Goal: Task Accomplishment & Management: Use online tool/utility

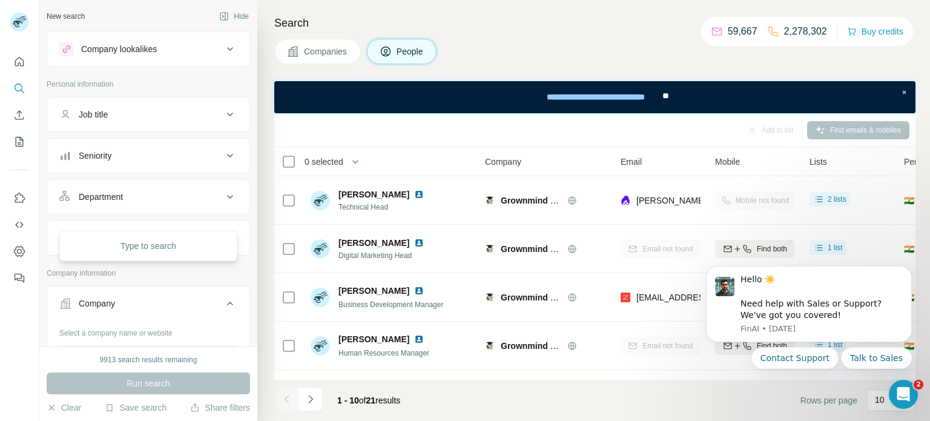
click at [110, 346] on input "text" at bounding box center [148, 357] width 178 height 22
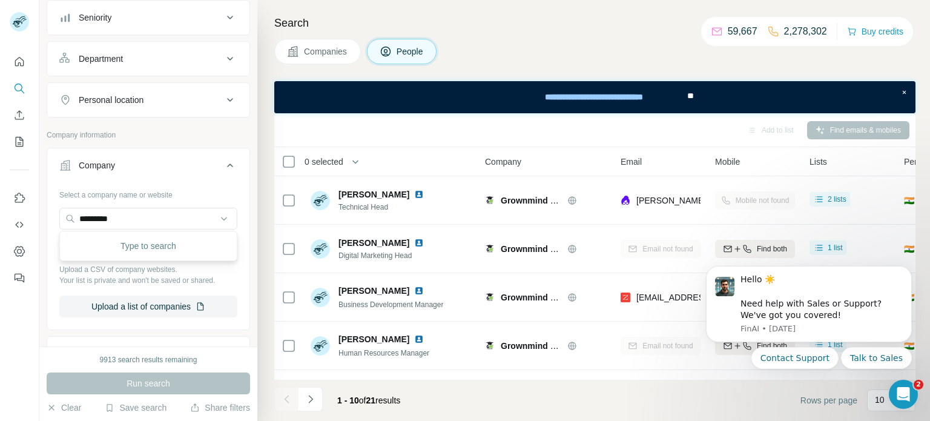
type input "*********"
click at [105, 248] on p "[DOMAIN_NAME]" at bounding box center [128, 245] width 68 height 12
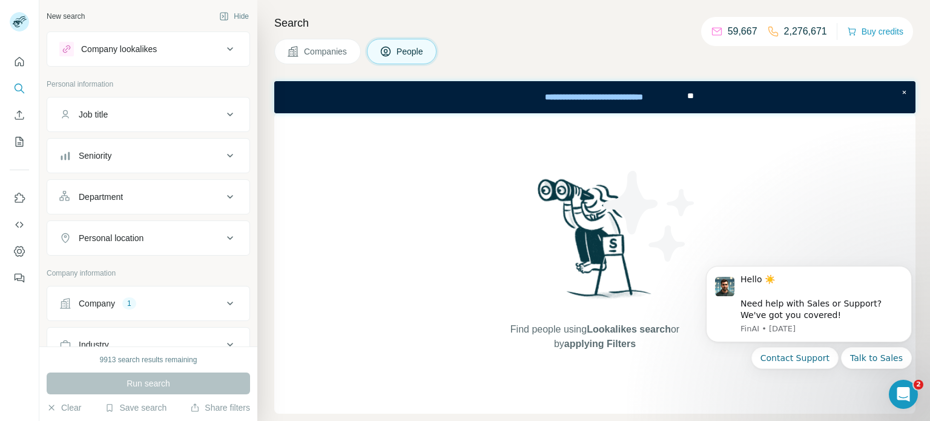
click at [117, 302] on div "Company 1" at bounding box center [141, 303] width 164 height 12
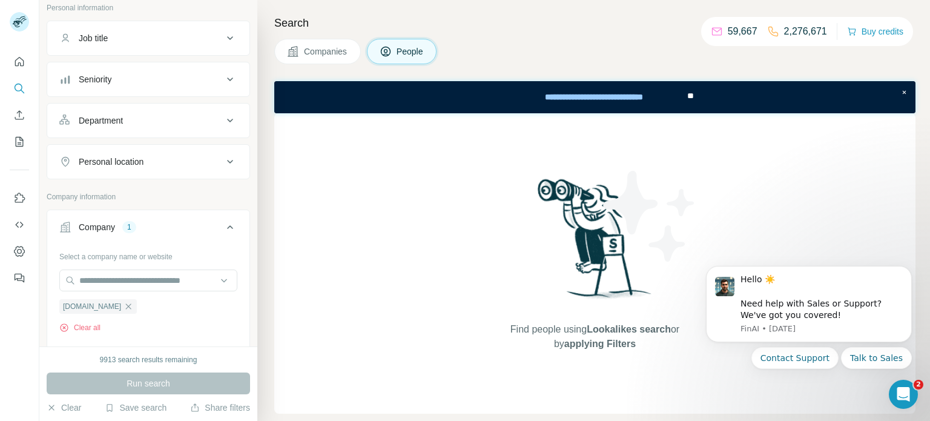
scroll to position [96, 0]
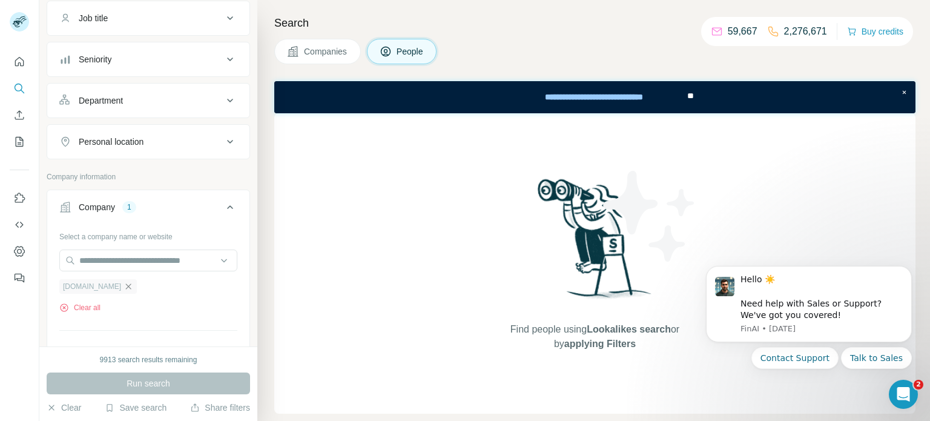
click at [124, 284] on icon "button" at bounding box center [129, 287] width 10 height 10
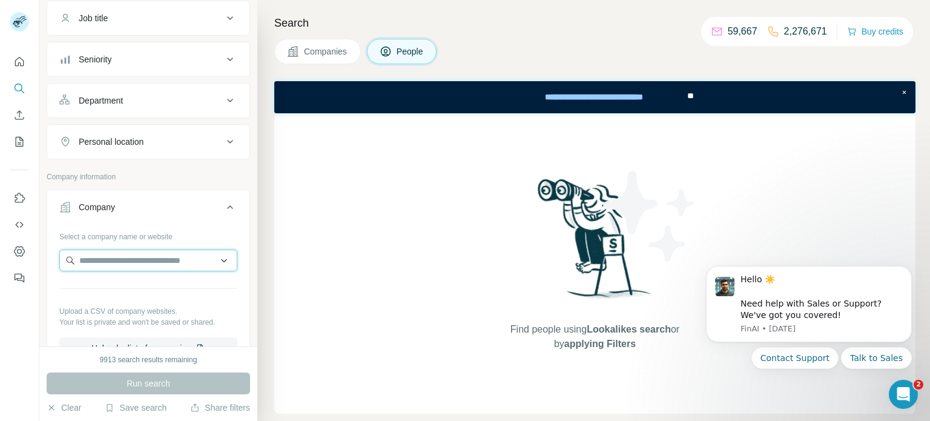
click at [108, 258] on input "text" at bounding box center [148, 261] width 178 height 22
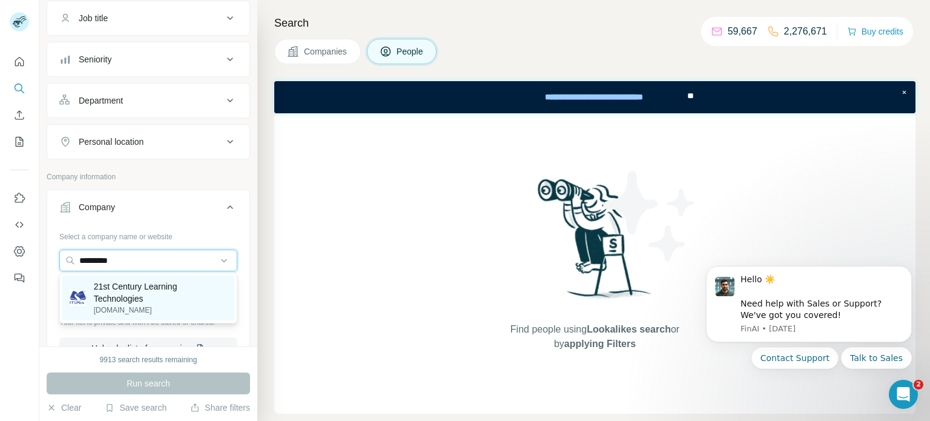
type input "*********"
click at [137, 288] on p "21st Century Learning Technologies" at bounding box center [160, 292] width 134 height 24
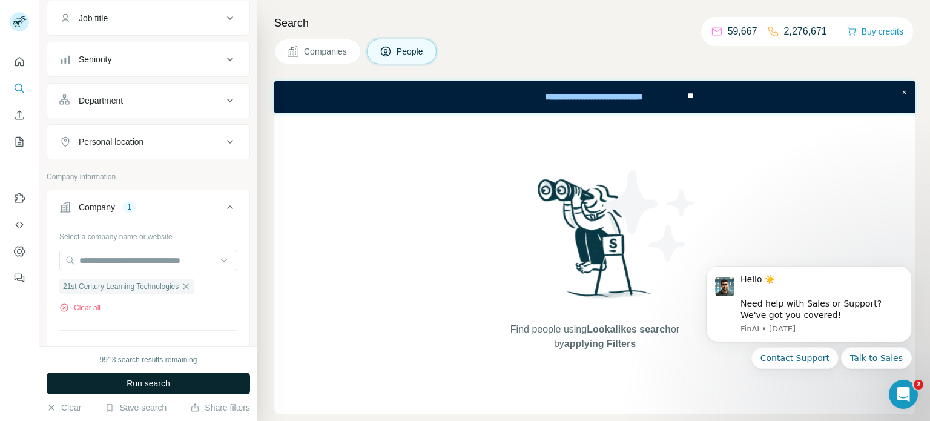
click at [157, 379] on span "Run search" at bounding box center [149, 383] width 44 height 12
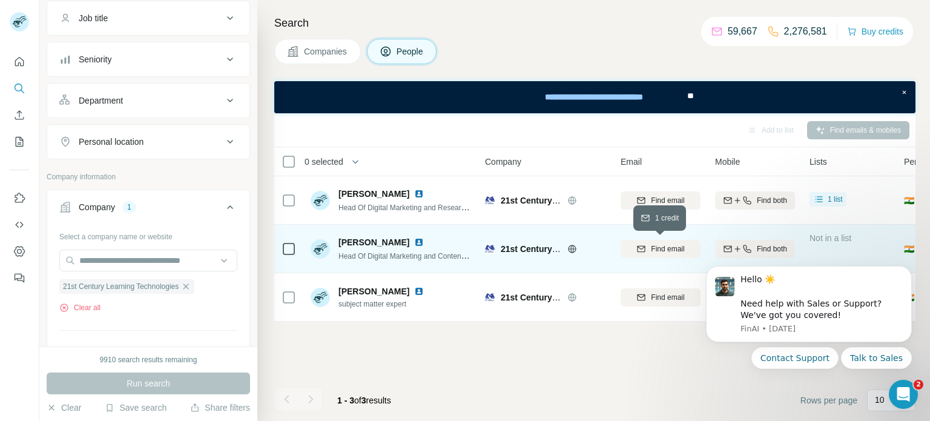
click at [666, 250] on span "Find email" at bounding box center [667, 248] width 33 height 11
